Goal: Task Accomplishment & Management: Manage account settings

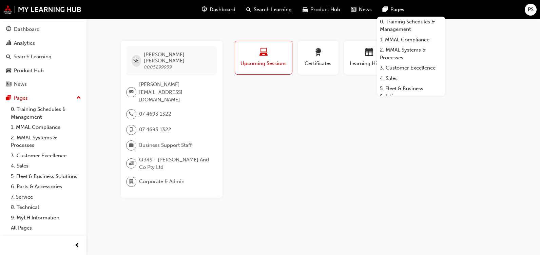
click at [533, 6] on span "PS" at bounding box center [531, 10] width 6 height 8
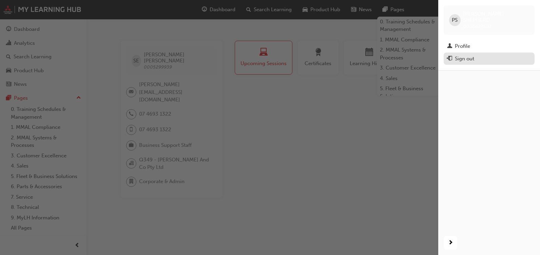
click at [467, 55] on div "Sign out" at bounding box center [464, 59] width 19 height 8
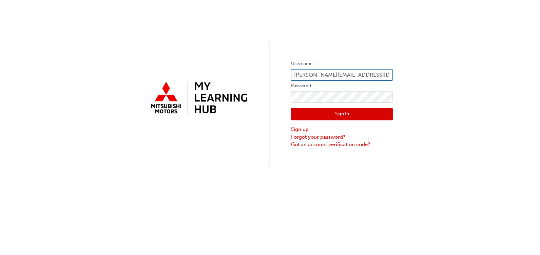
click at [301, 77] on input "paul@lindenbergco.com.au" at bounding box center [342, 75] width 102 height 12
click at [304, 76] on input "paul@lindenbergco.com.au" at bounding box center [342, 75] width 102 height 12
type input "wayne@lindenbergco.com.au"
click at [345, 111] on button "Sign In" at bounding box center [342, 114] width 102 height 13
